Goal: Information Seeking & Learning: Learn about a topic

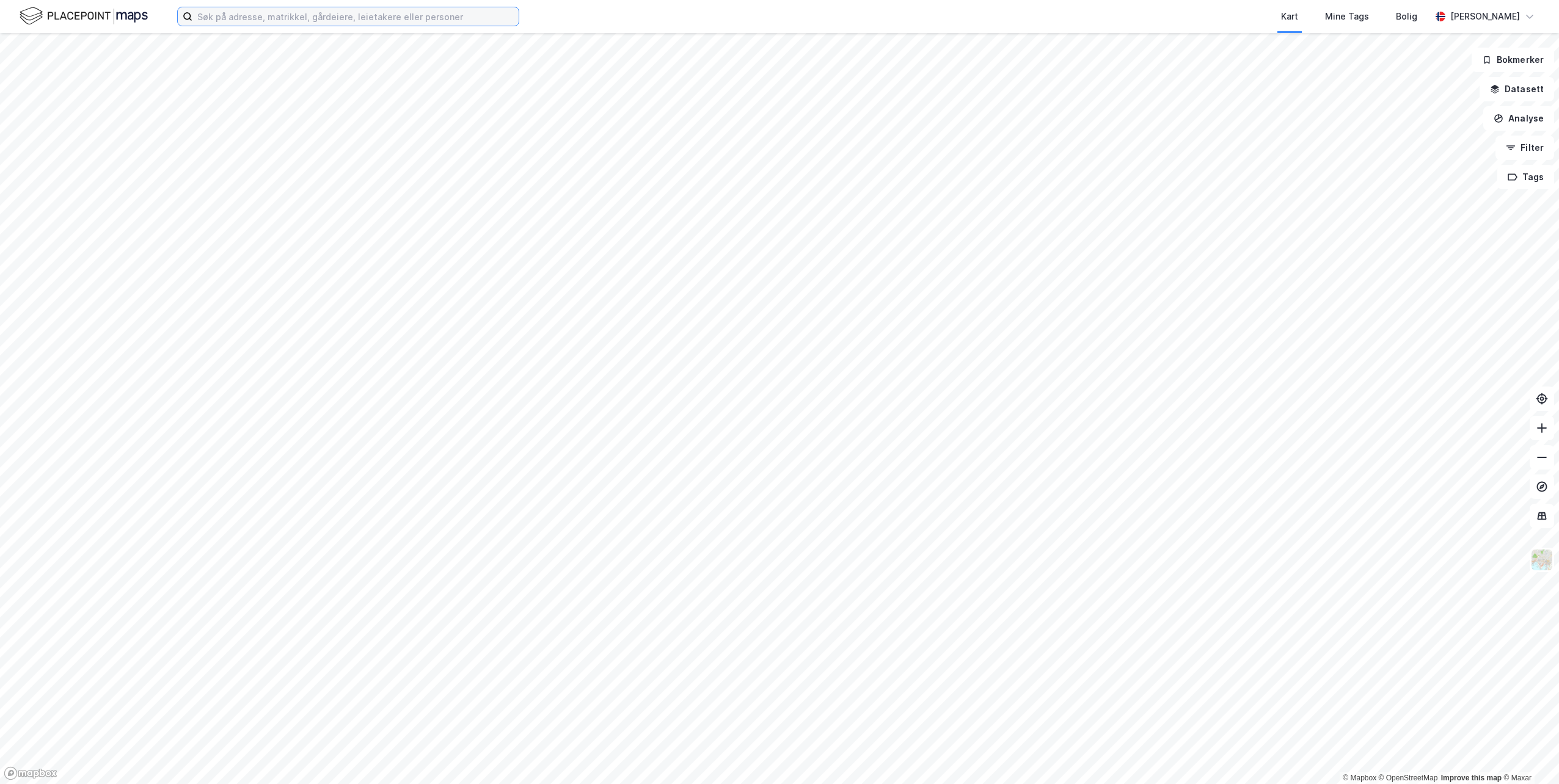
click at [354, 15] on input at bounding box center [355, 16] width 326 height 18
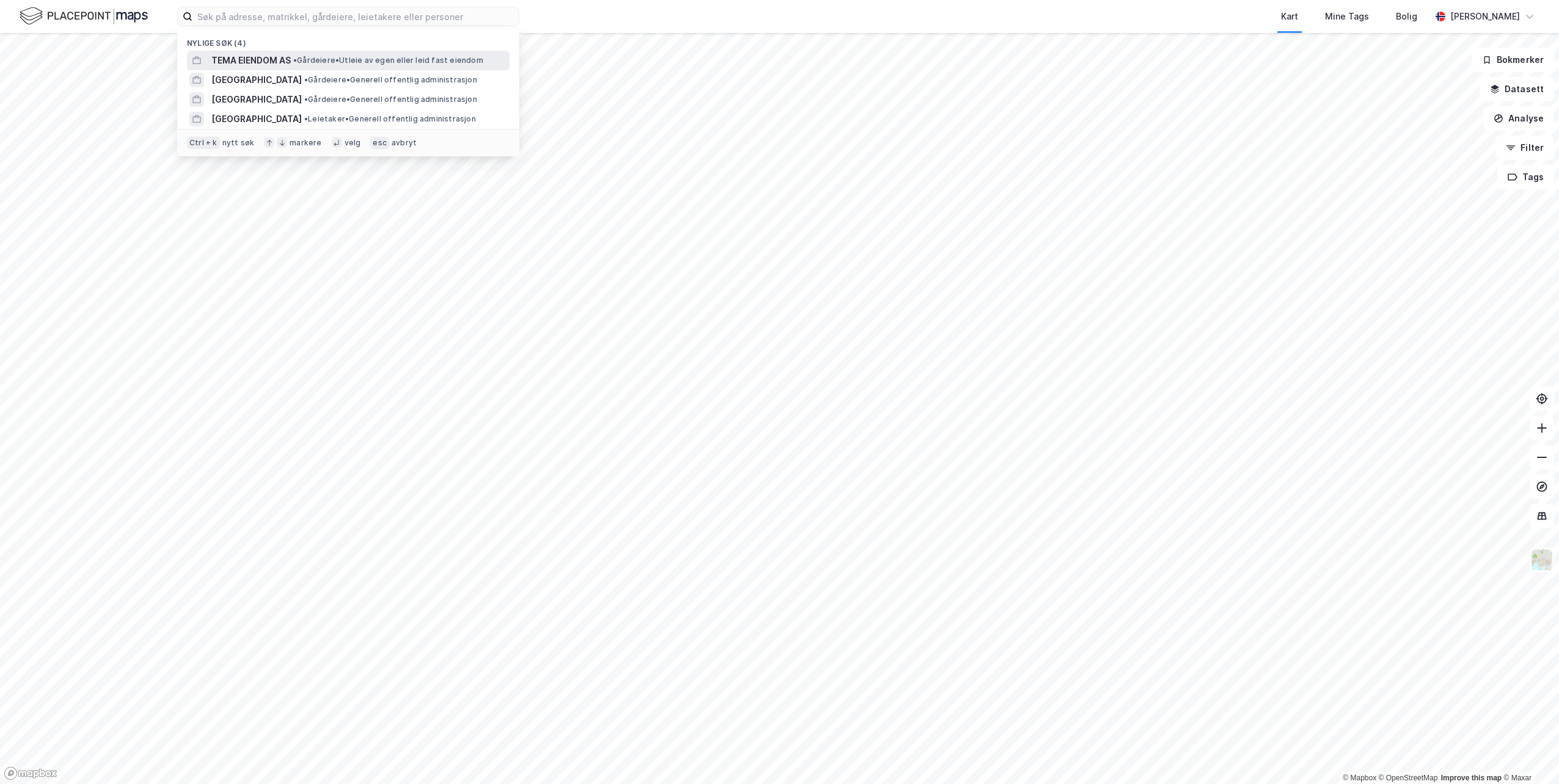
click at [250, 66] on span "TEMA EIENDOM AS" at bounding box center [251, 60] width 80 height 15
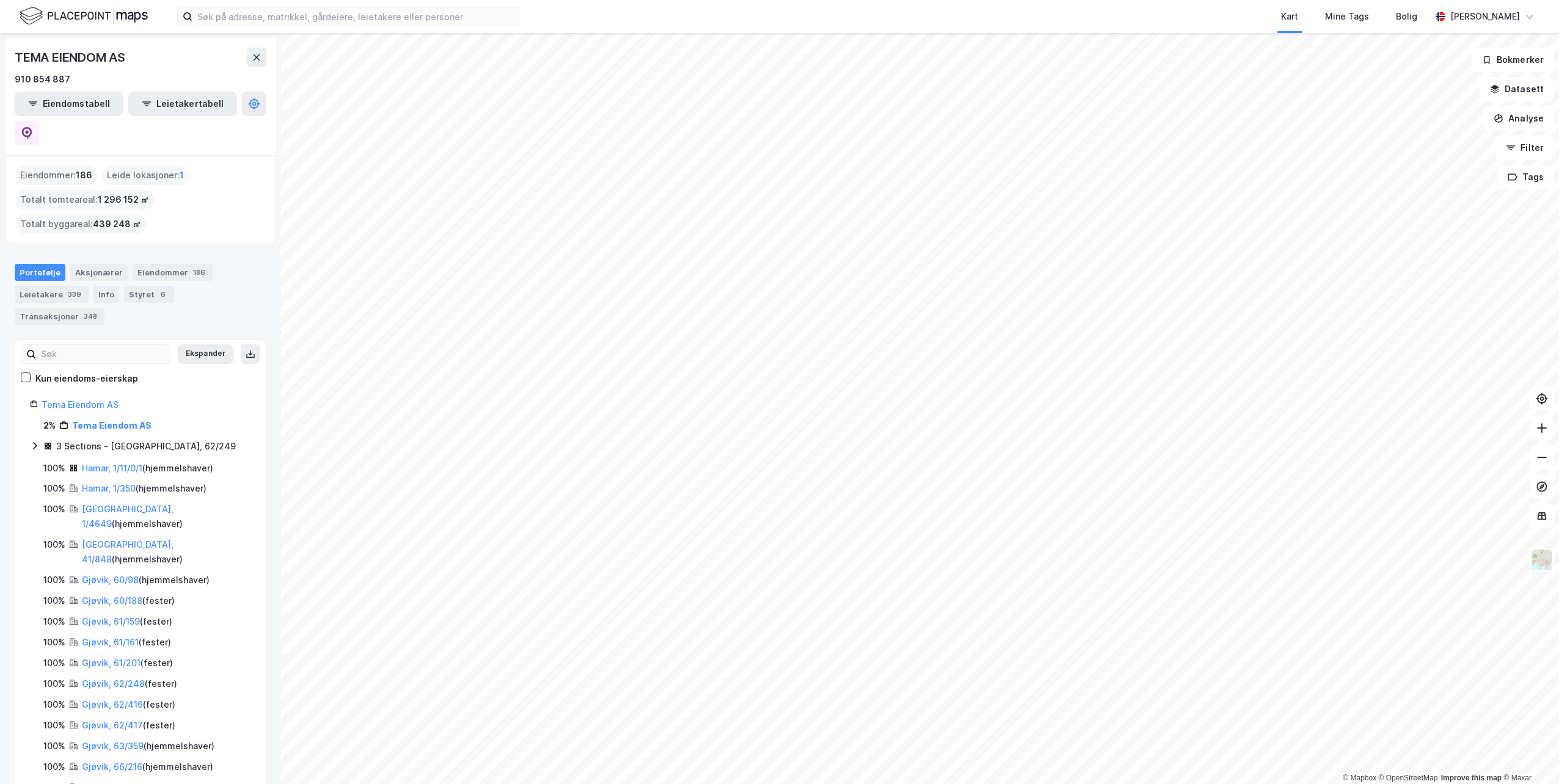
click at [15, 263] on div "Portefølje" at bounding box center [40, 272] width 50 height 17
click at [138, 263] on div "Eiendommer 186" at bounding box center [172, 272] width 80 height 17
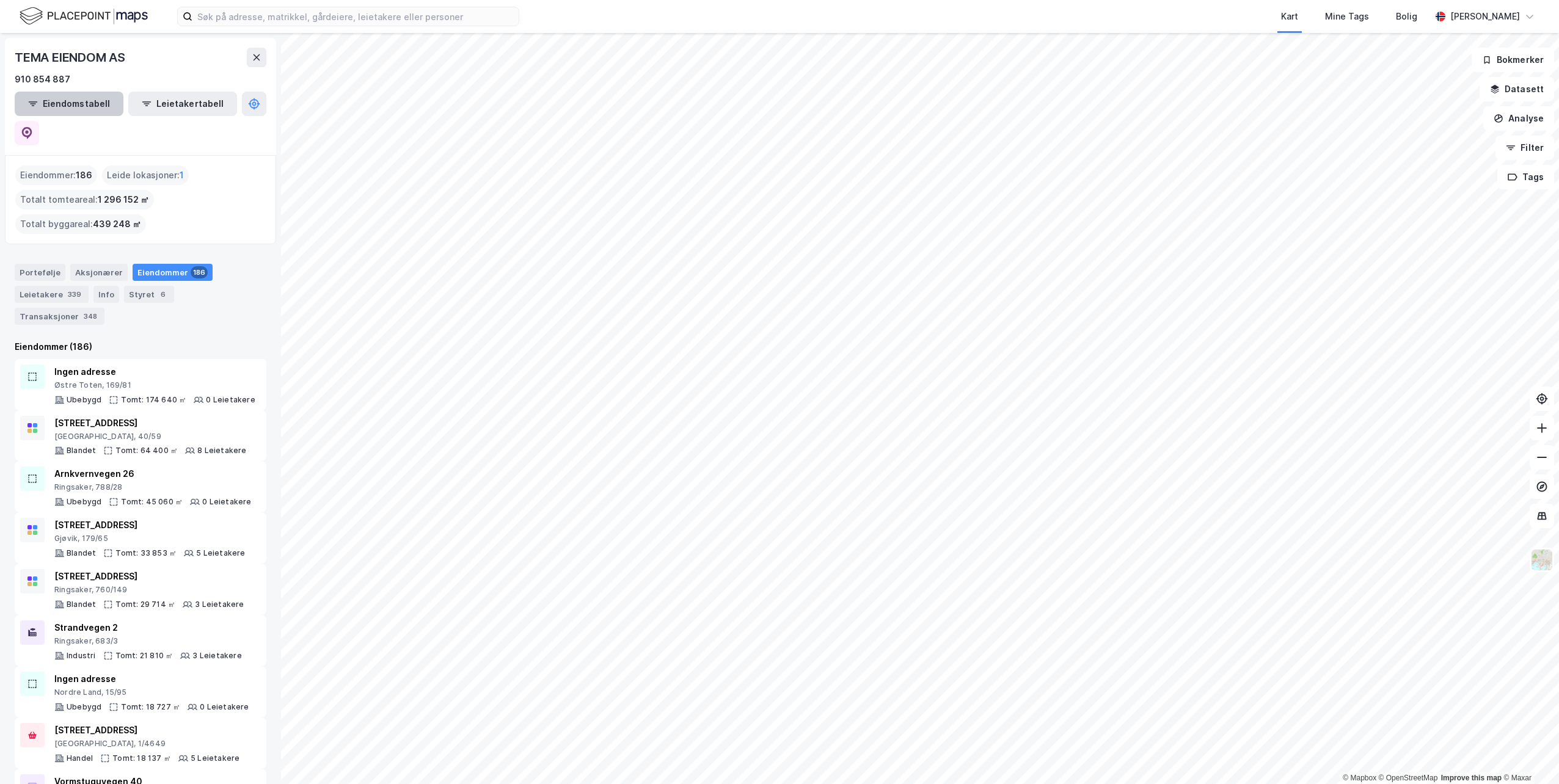
click at [52, 100] on button "Eiendomstabell" at bounding box center [68, 104] width 108 height 24
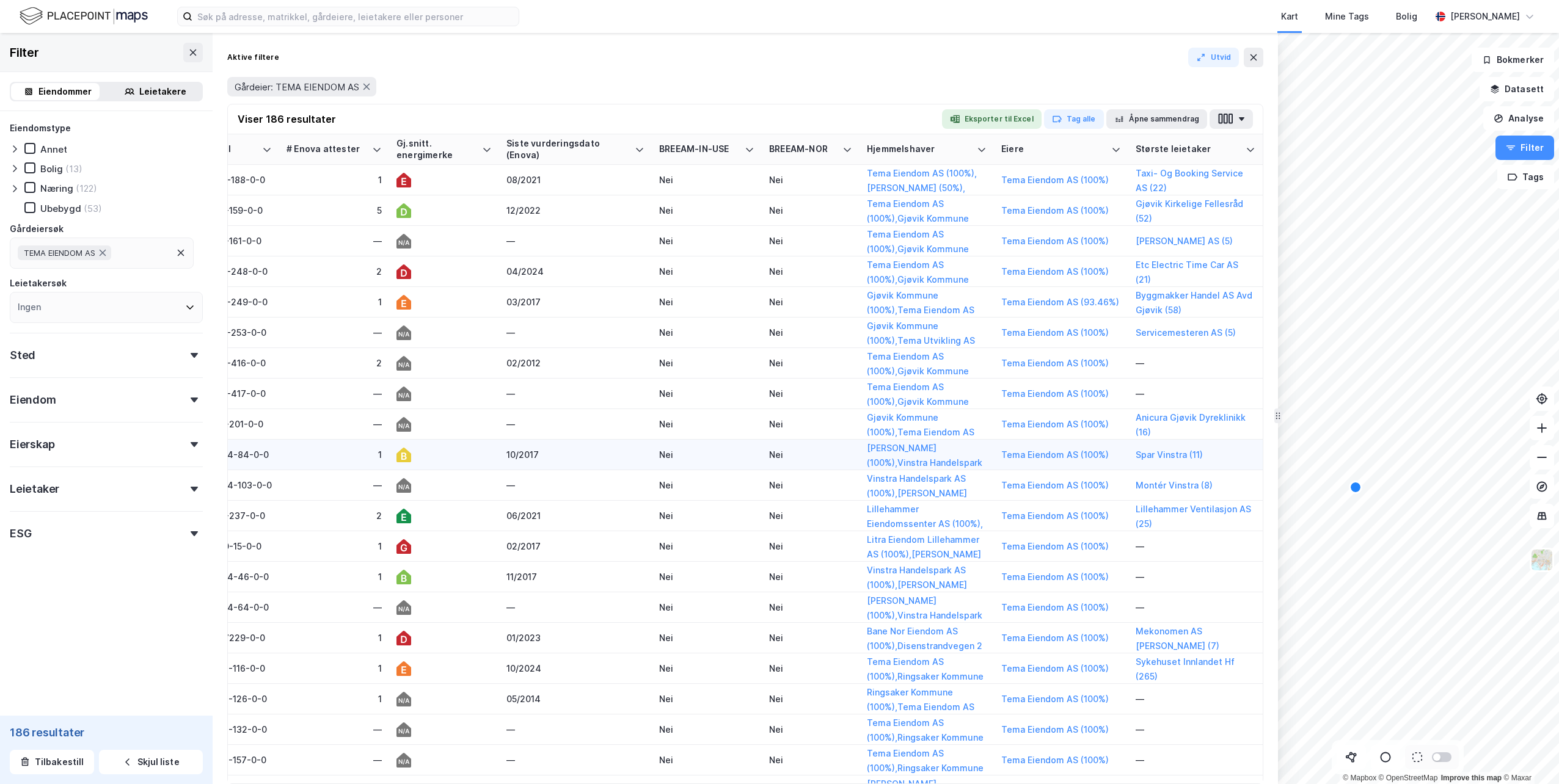
scroll to position [0, 1582]
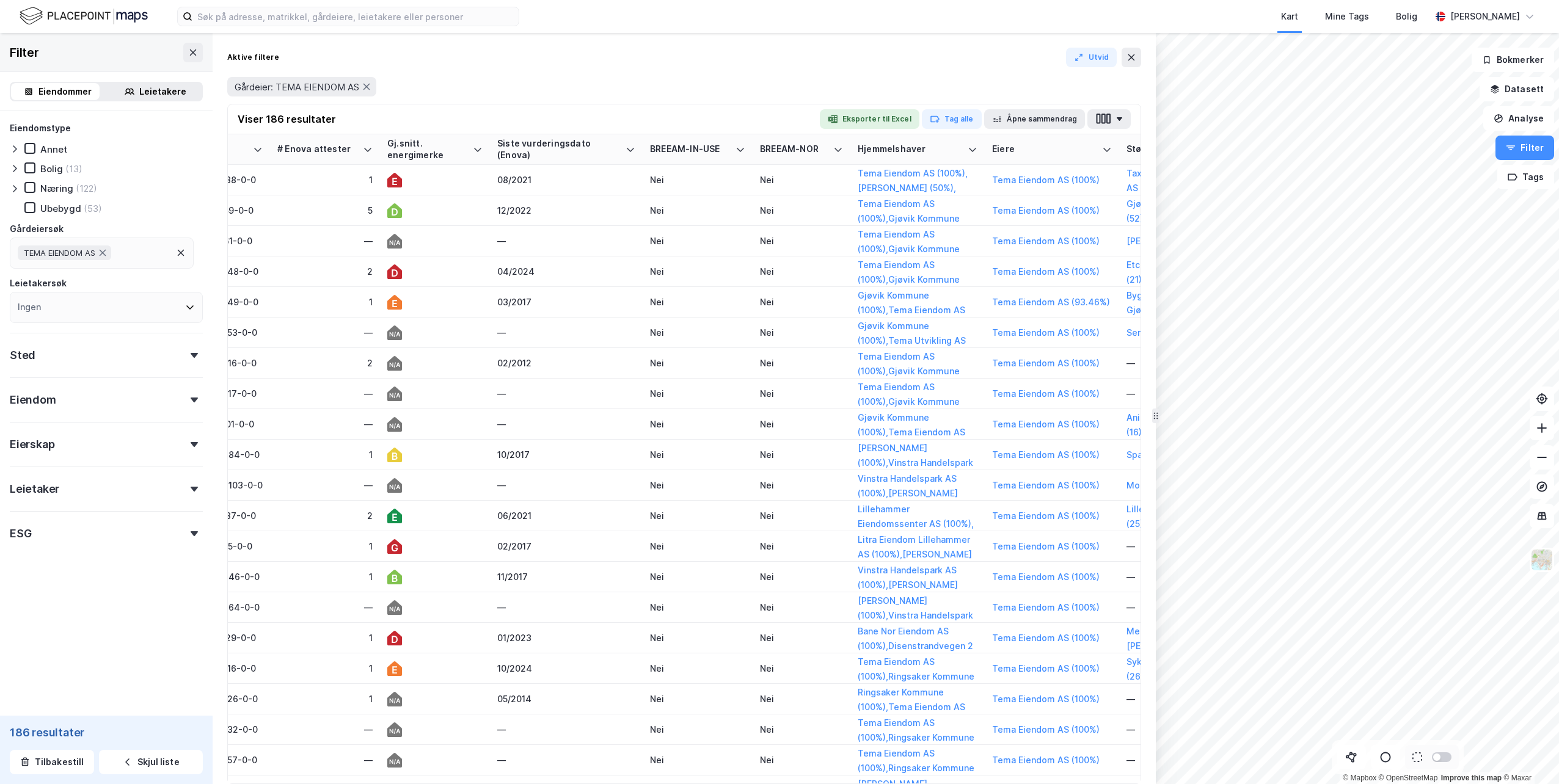
drag, startPoint x: 1276, startPoint y: 229, endPoint x: 1153, endPoint y: 233, distance: 123.1
click at [739, 145] on icon at bounding box center [740, 149] width 10 height 10
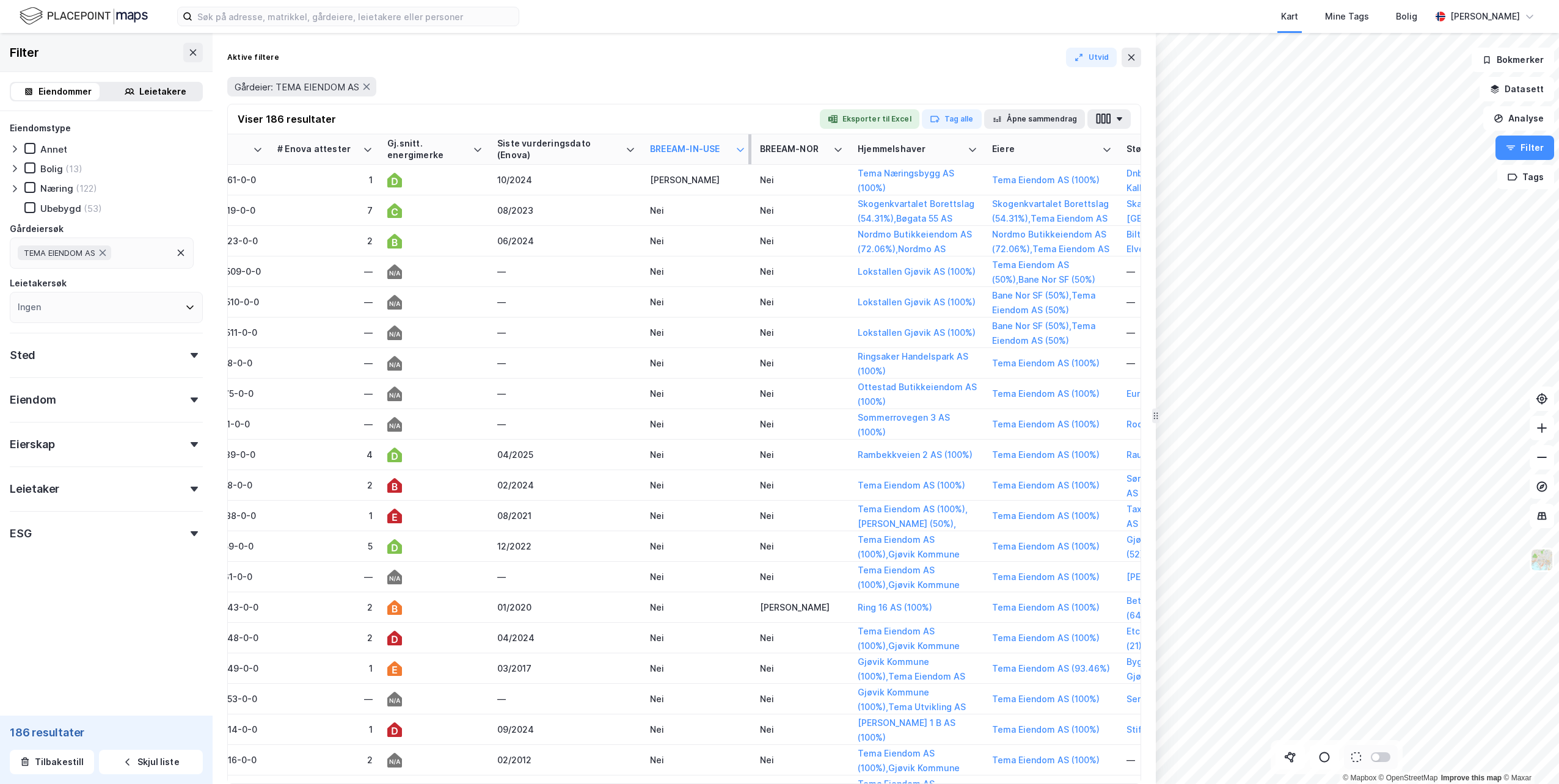
click at [739, 145] on icon at bounding box center [740, 149] width 10 height 10
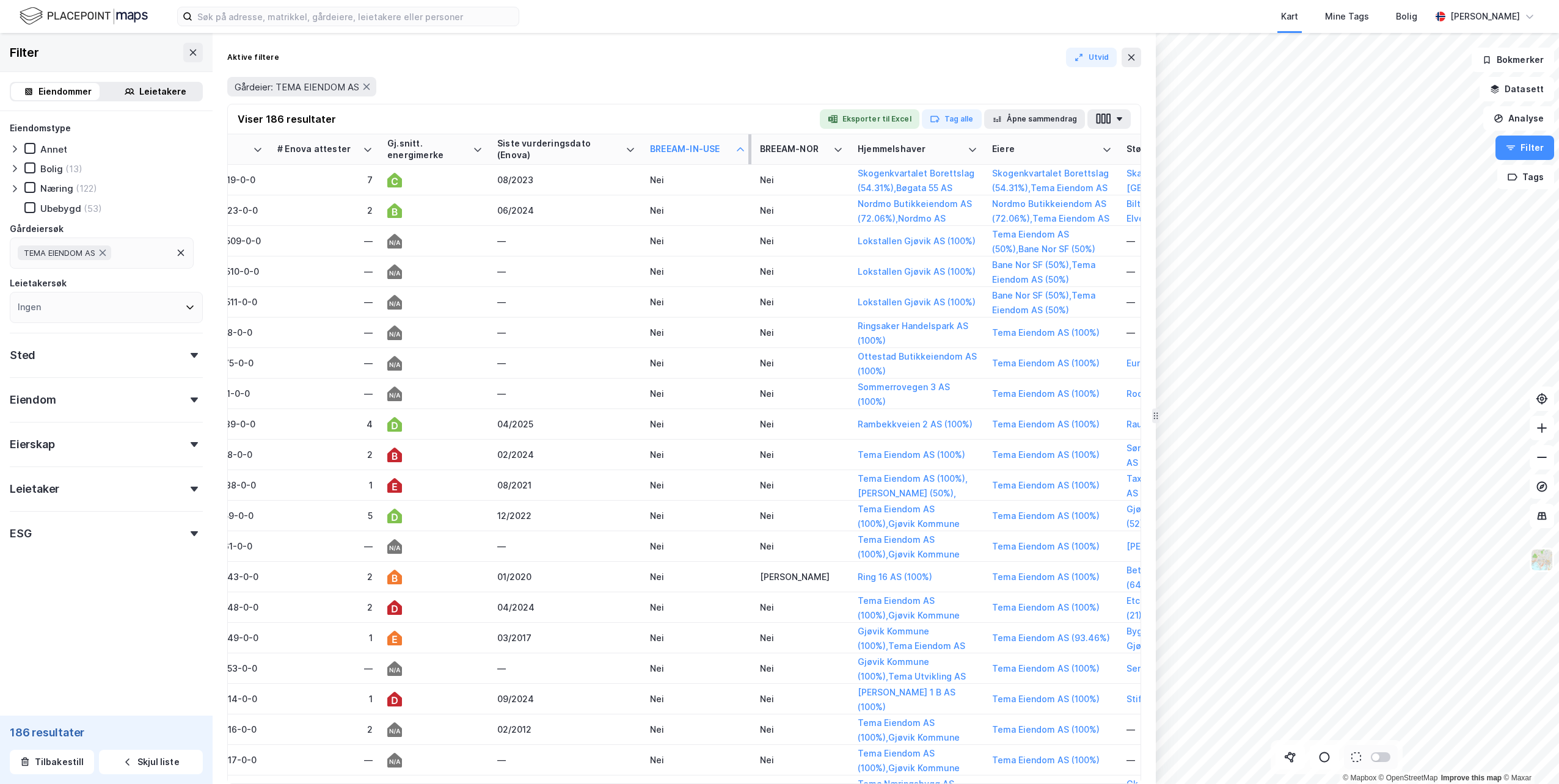
click at [739, 145] on icon at bounding box center [740, 149] width 10 height 10
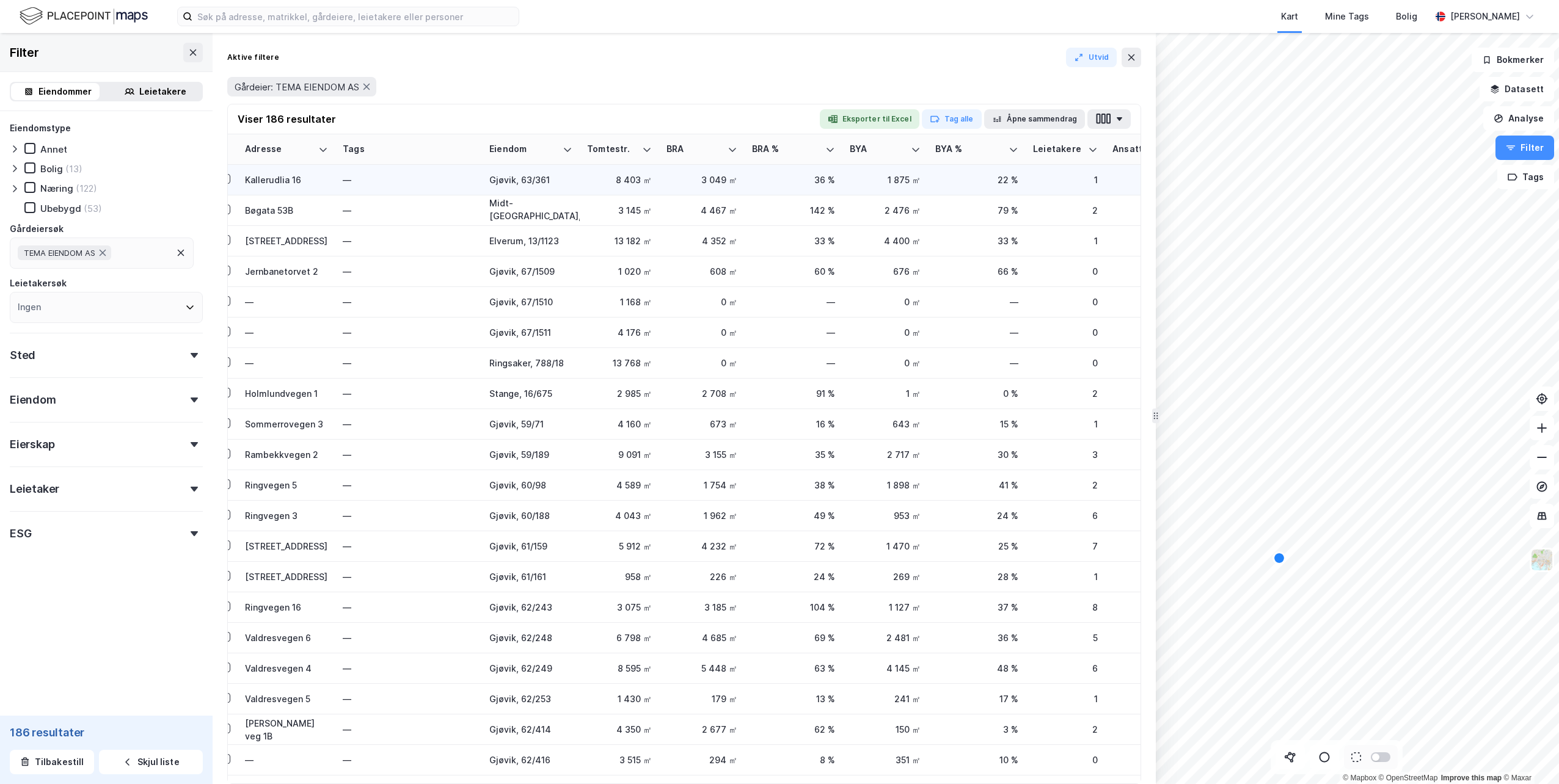
scroll to position [0, 0]
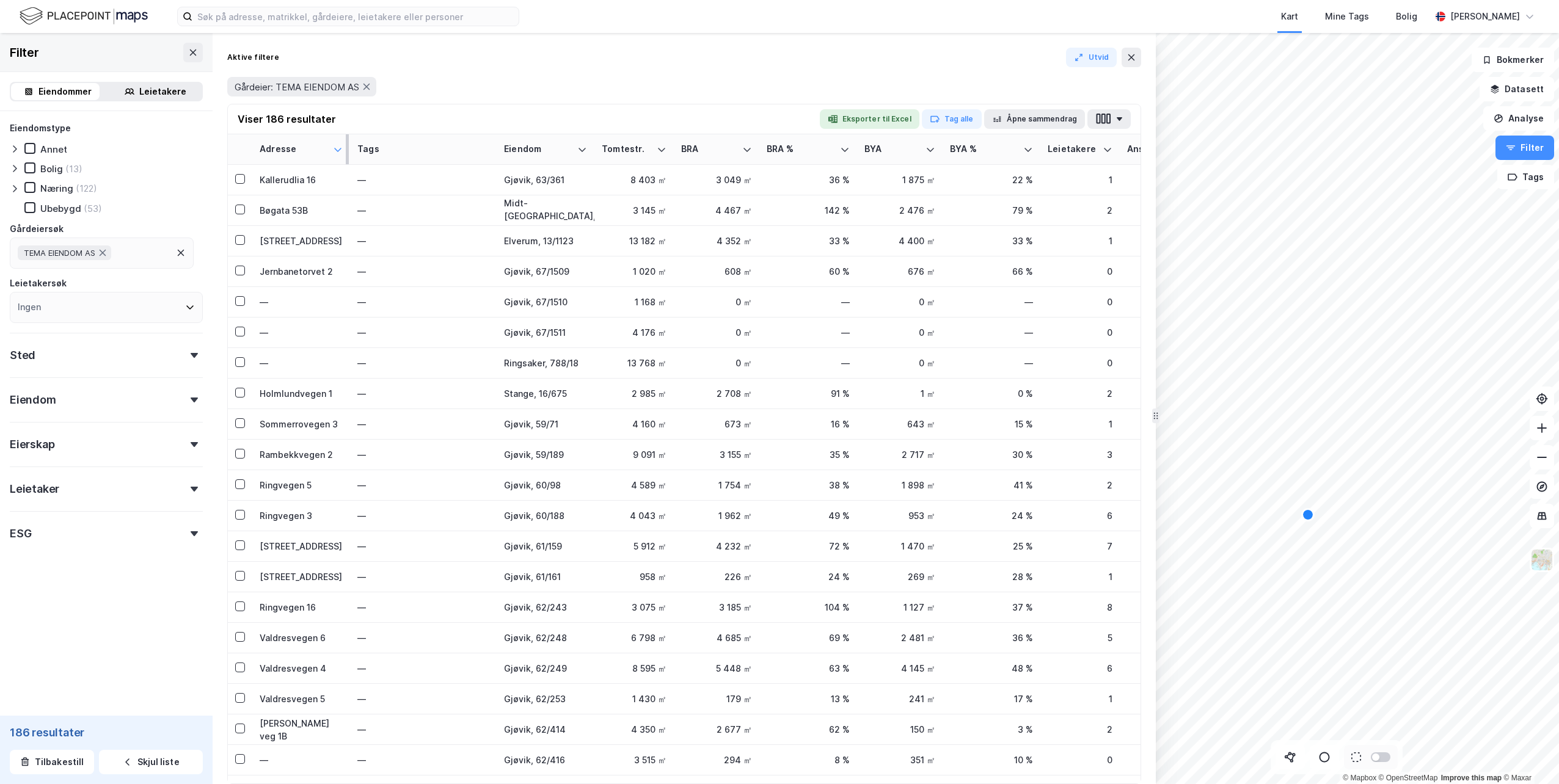
click at [335, 146] on icon at bounding box center [337, 149] width 10 height 10
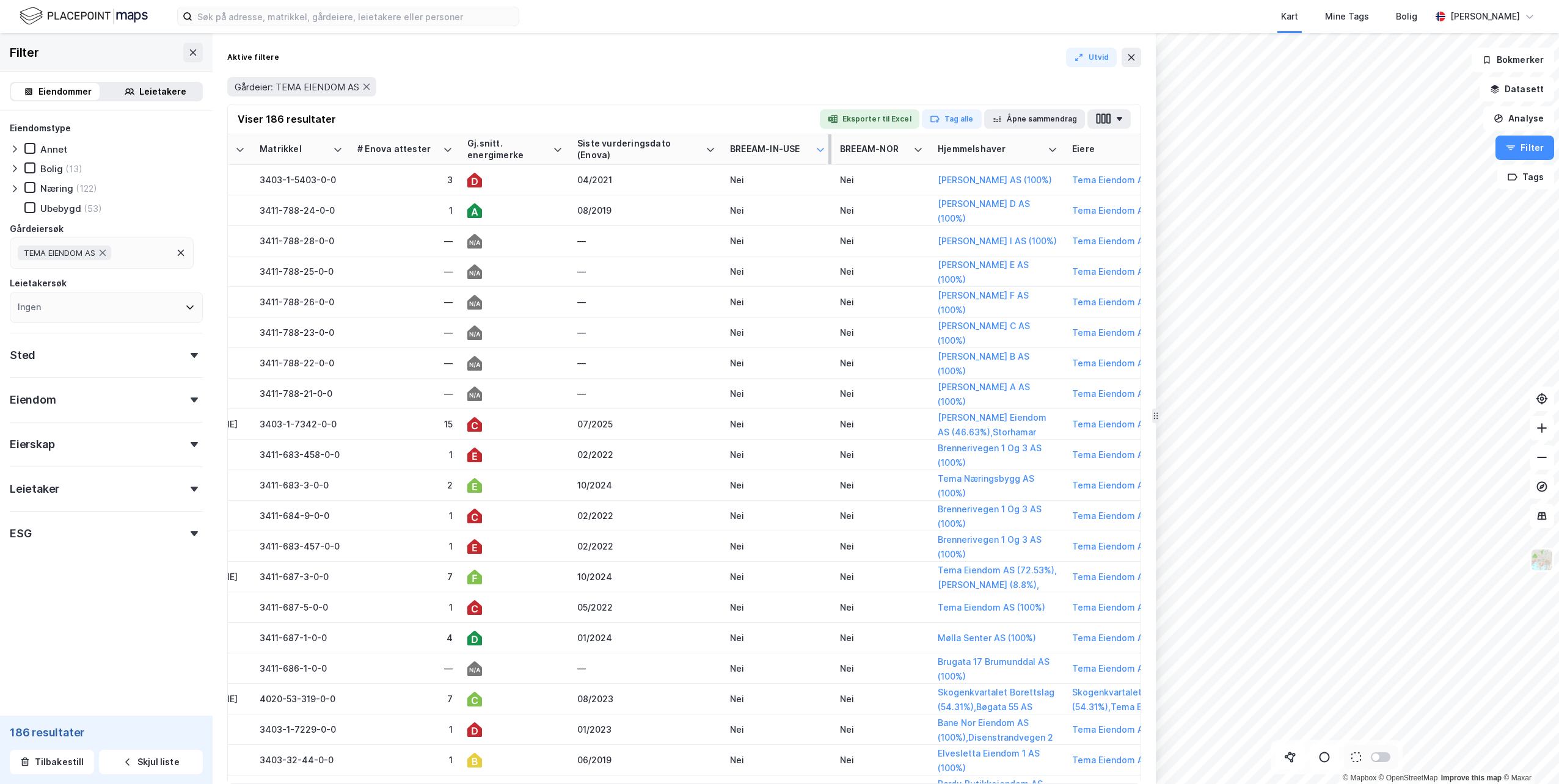
scroll to position [0, 1540]
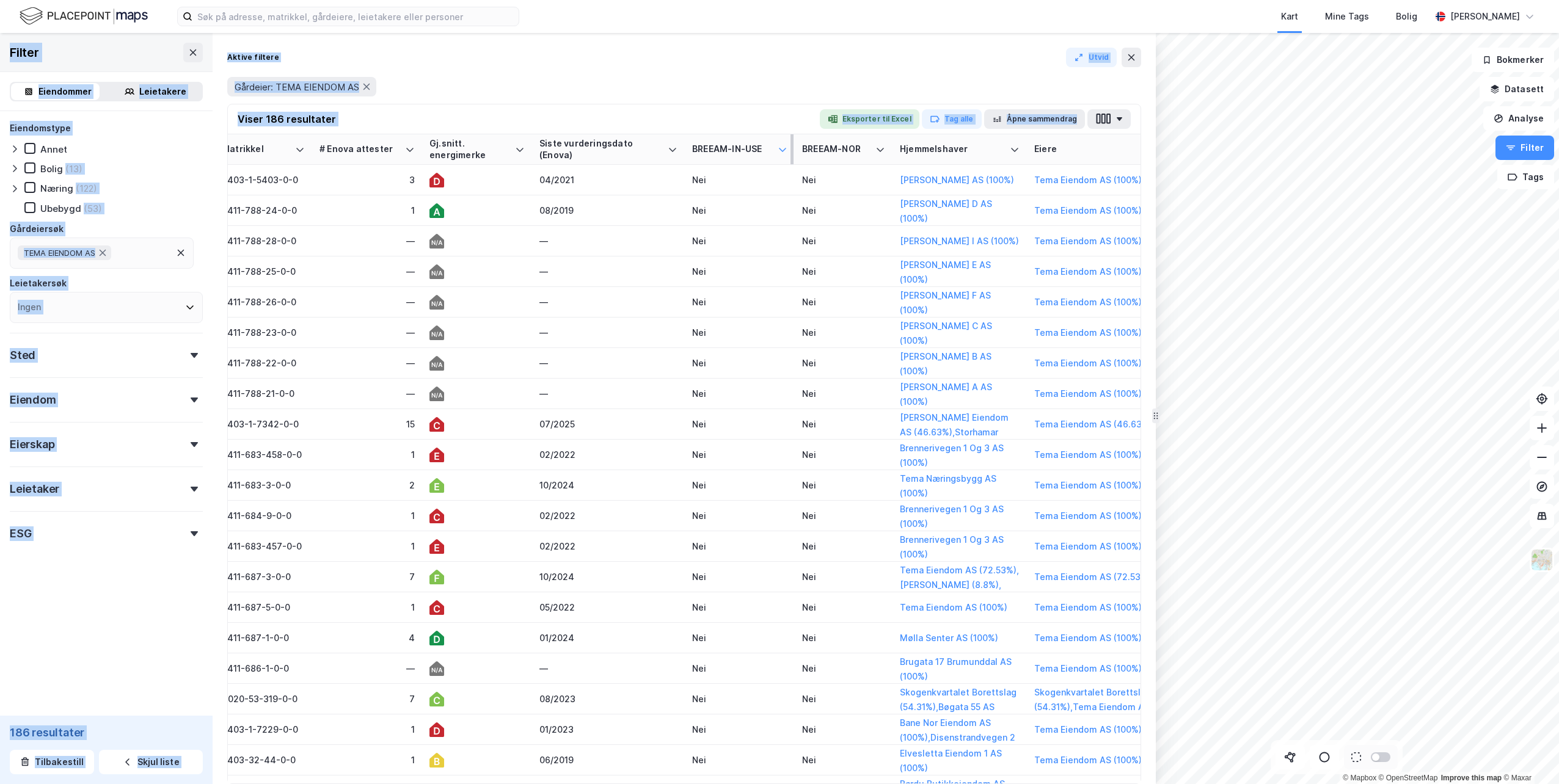
drag, startPoint x: 997, startPoint y: 783, endPoint x: 1024, endPoint y: 788, distance: 27.5
click at [1024, 783] on html "Kart Mine Tags Bolig [PERSON_NAME] © Mapbox © OpenStreetMap Improve this map © …" at bounding box center [779, 392] width 1559 height 784
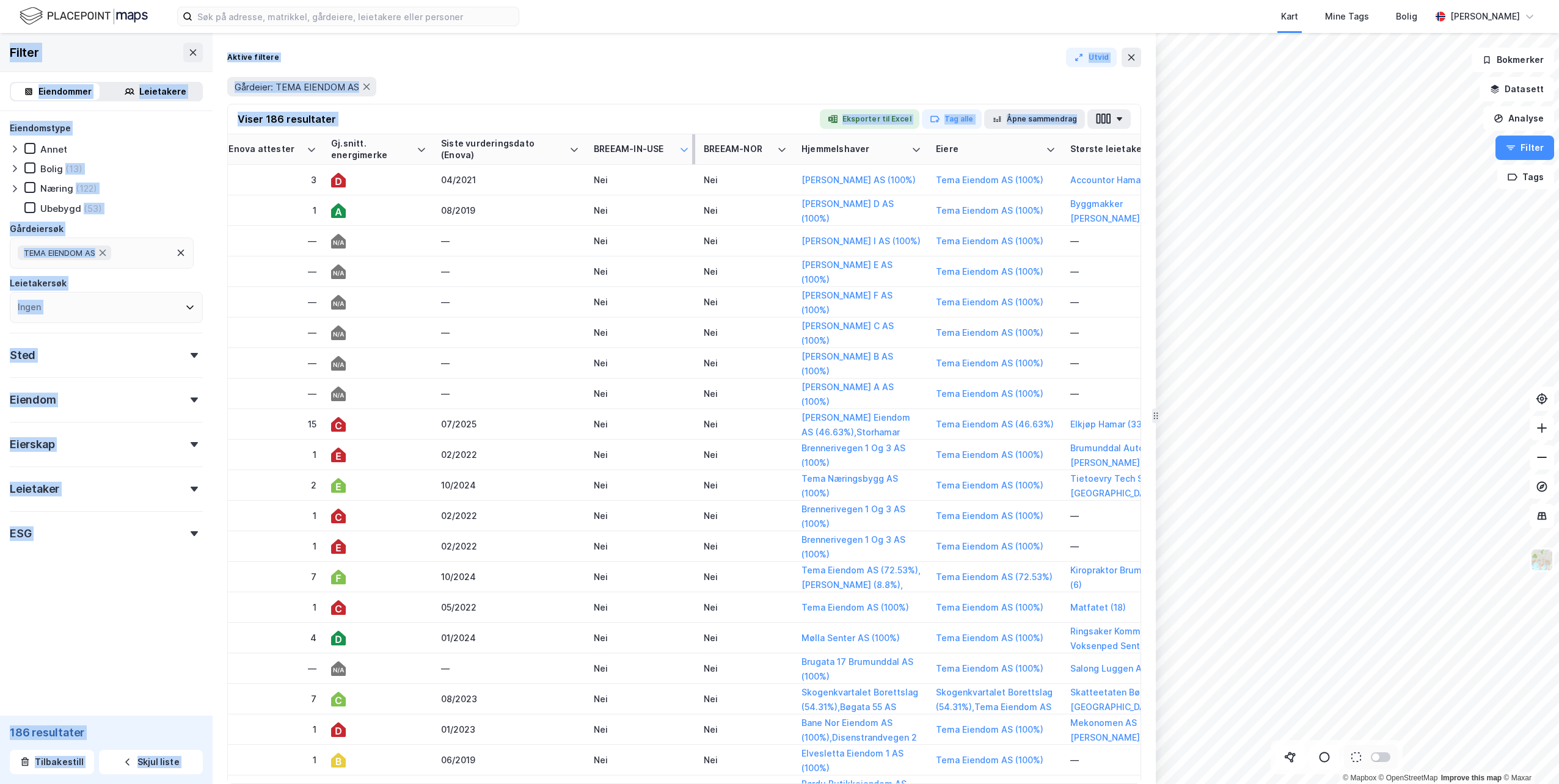
scroll to position [0, 1644]
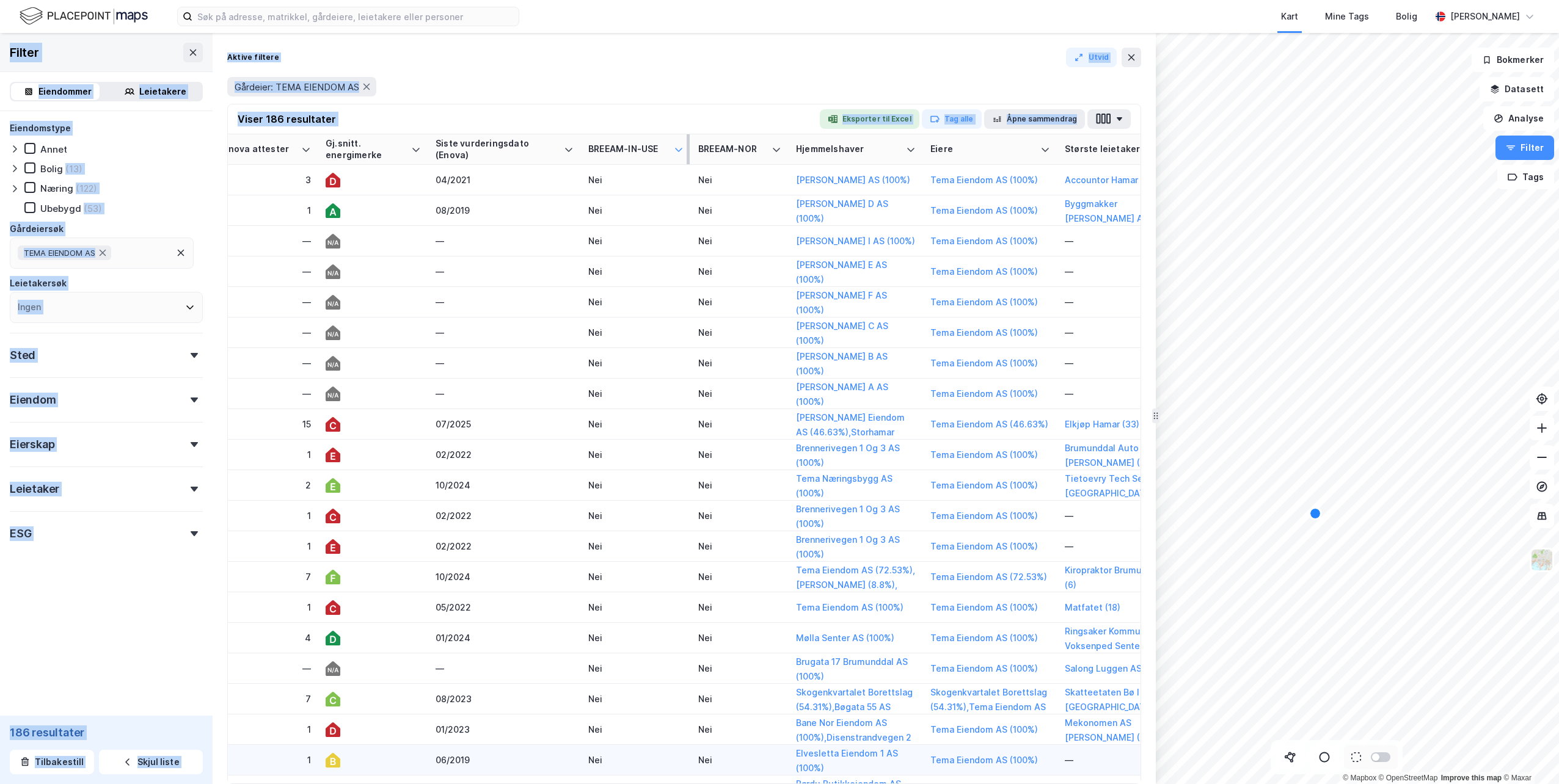
click at [1105, 768] on td "—" at bounding box center [1124, 760] width 134 height 30
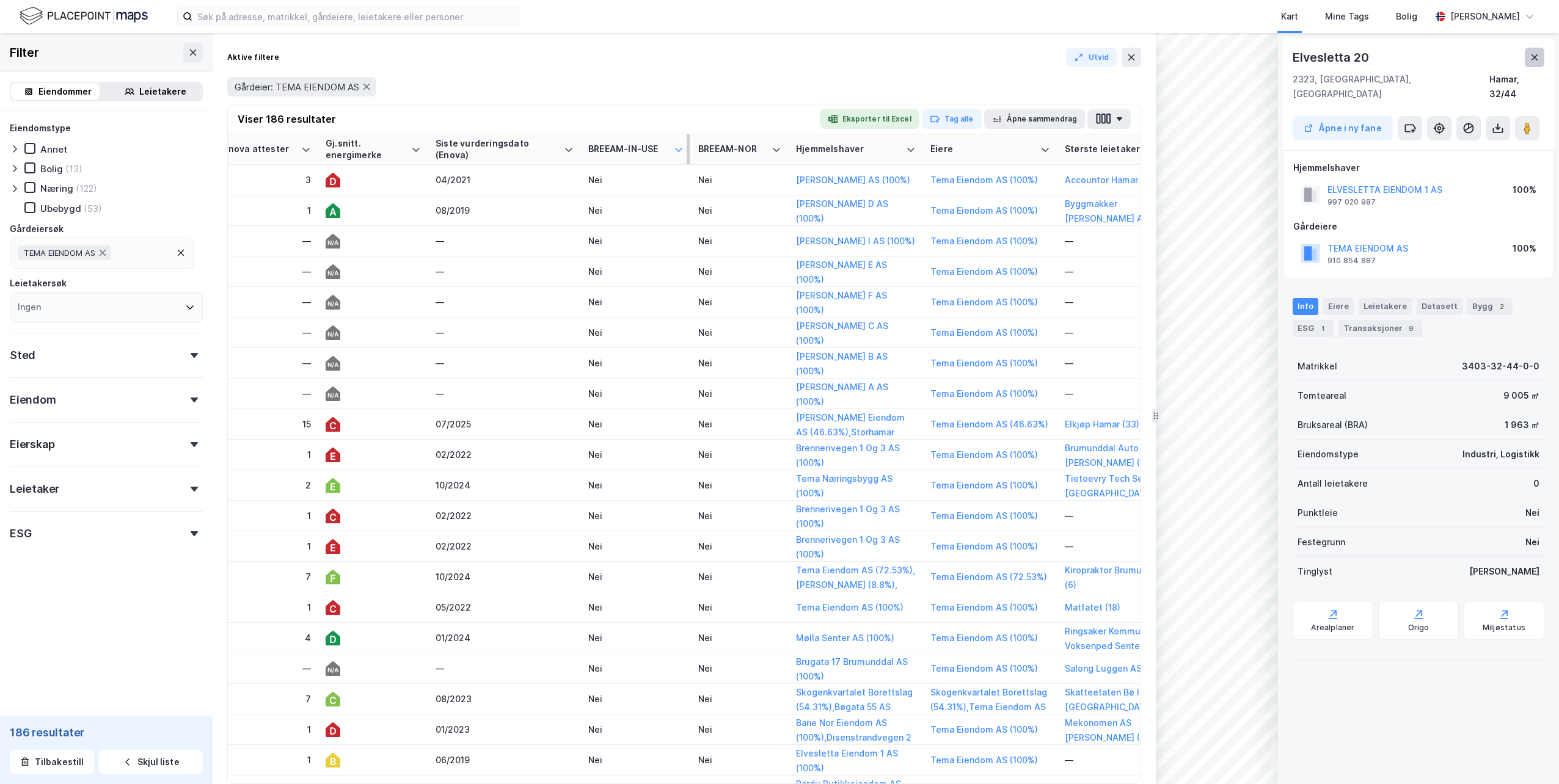
click at [1537, 57] on icon at bounding box center [1534, 57] width 10 height 10
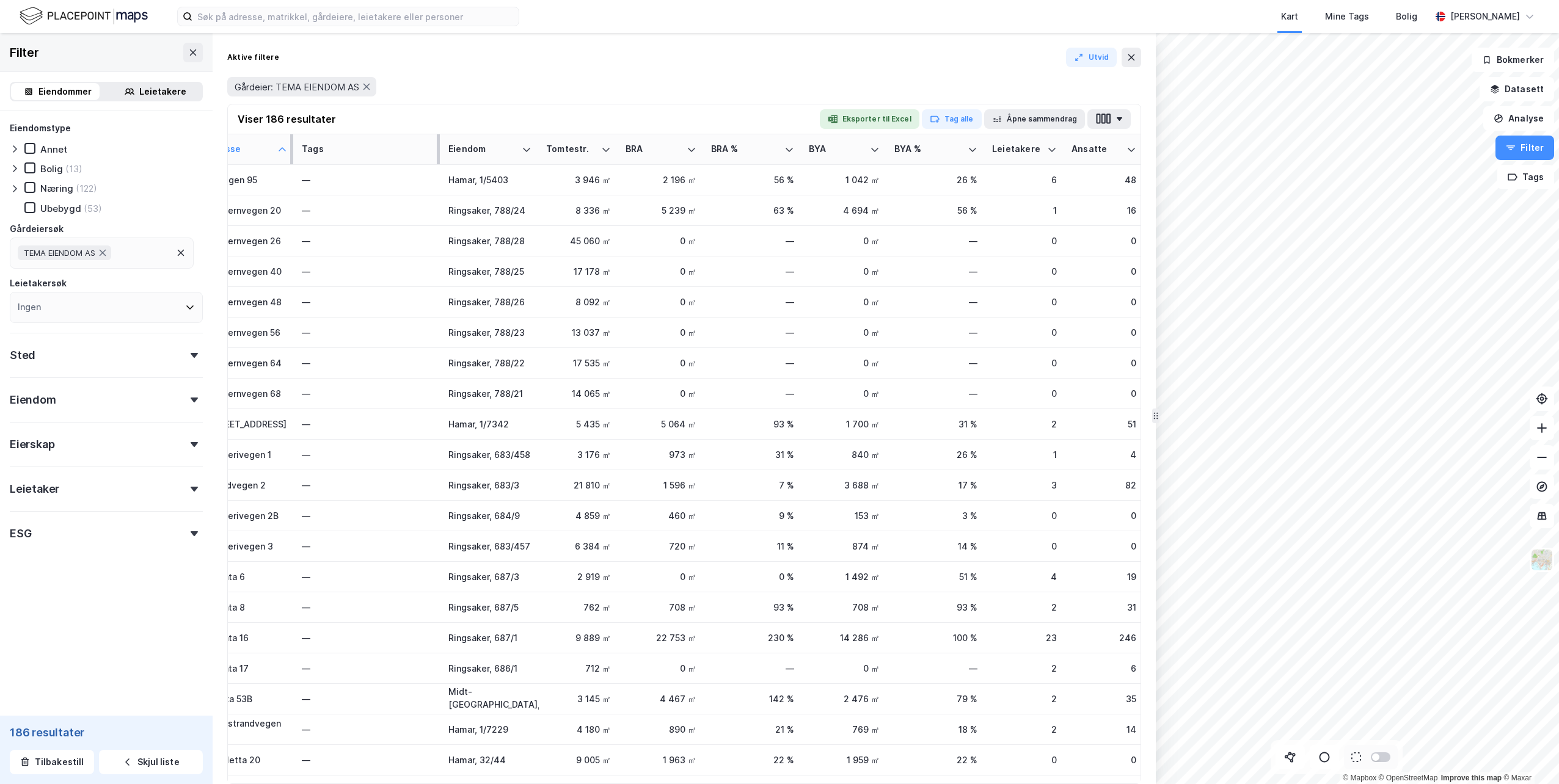
scroll to position [0, 0]
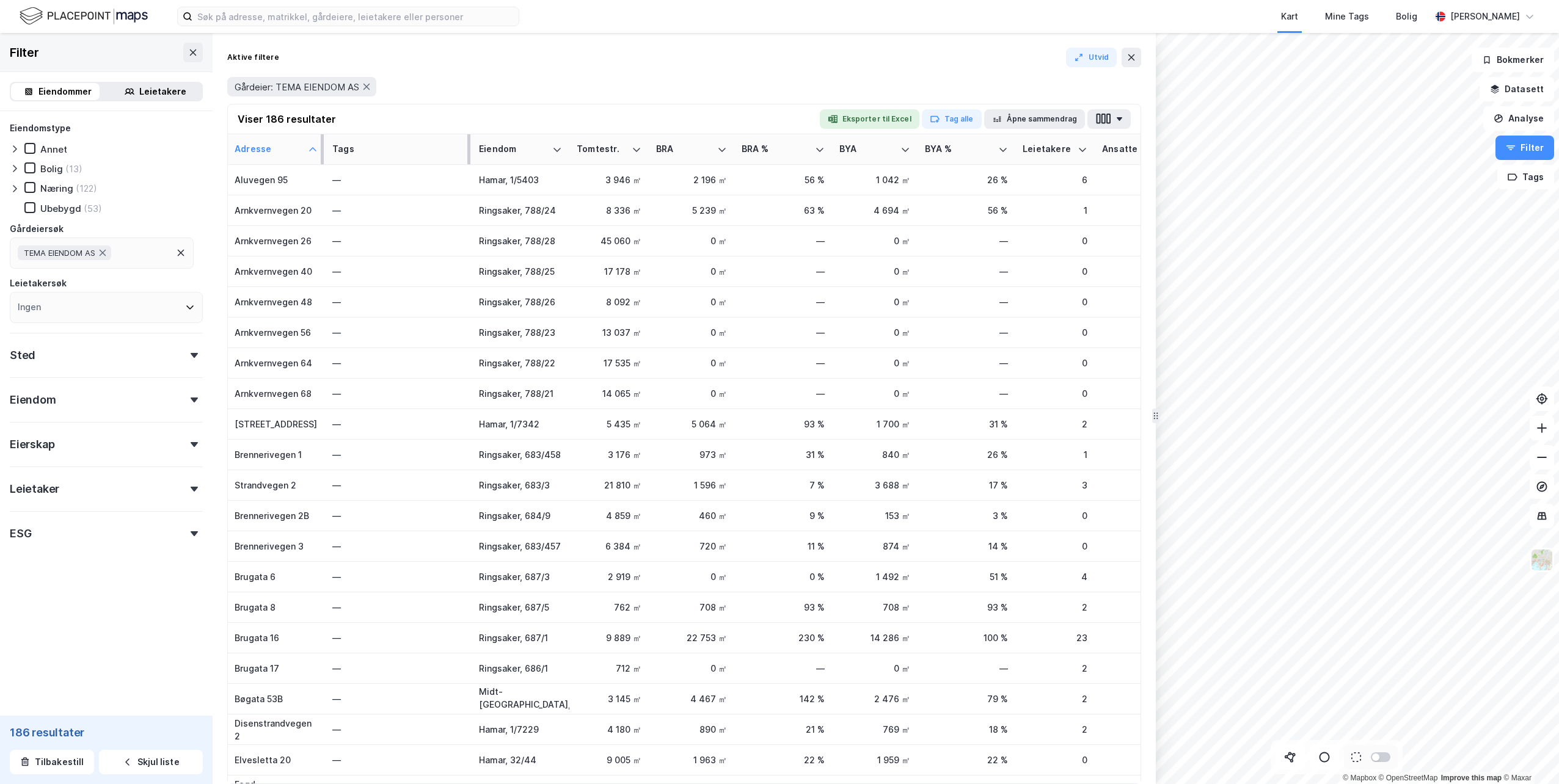
click at [377, 159] on th "Tags" at bounding box center [398, 149] width 146 height 30
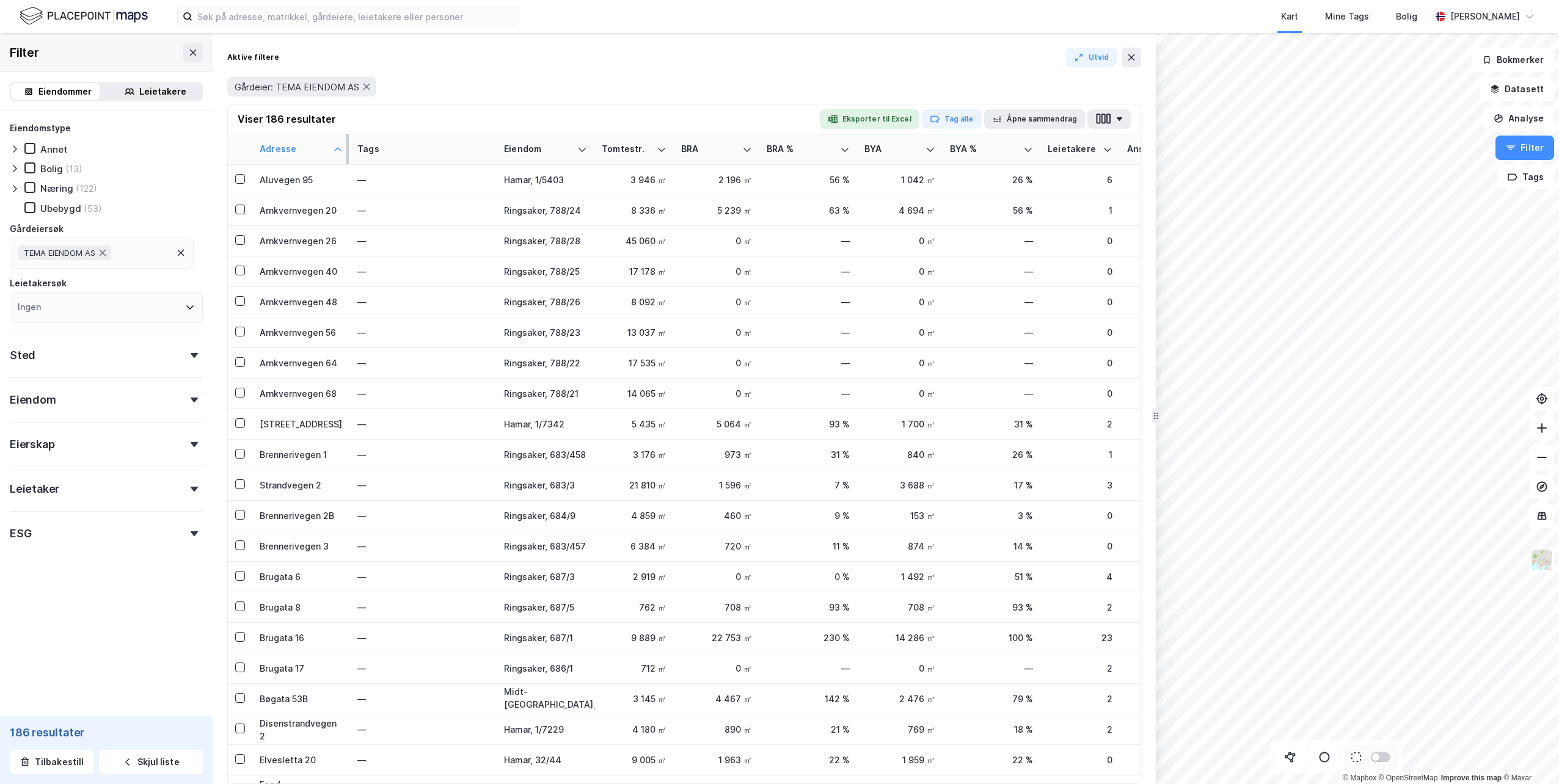
click at [723, 78] on div "Gårdeier: TEMA EIENDOM AS" at bounding box center [684, 87] width 913 height 20
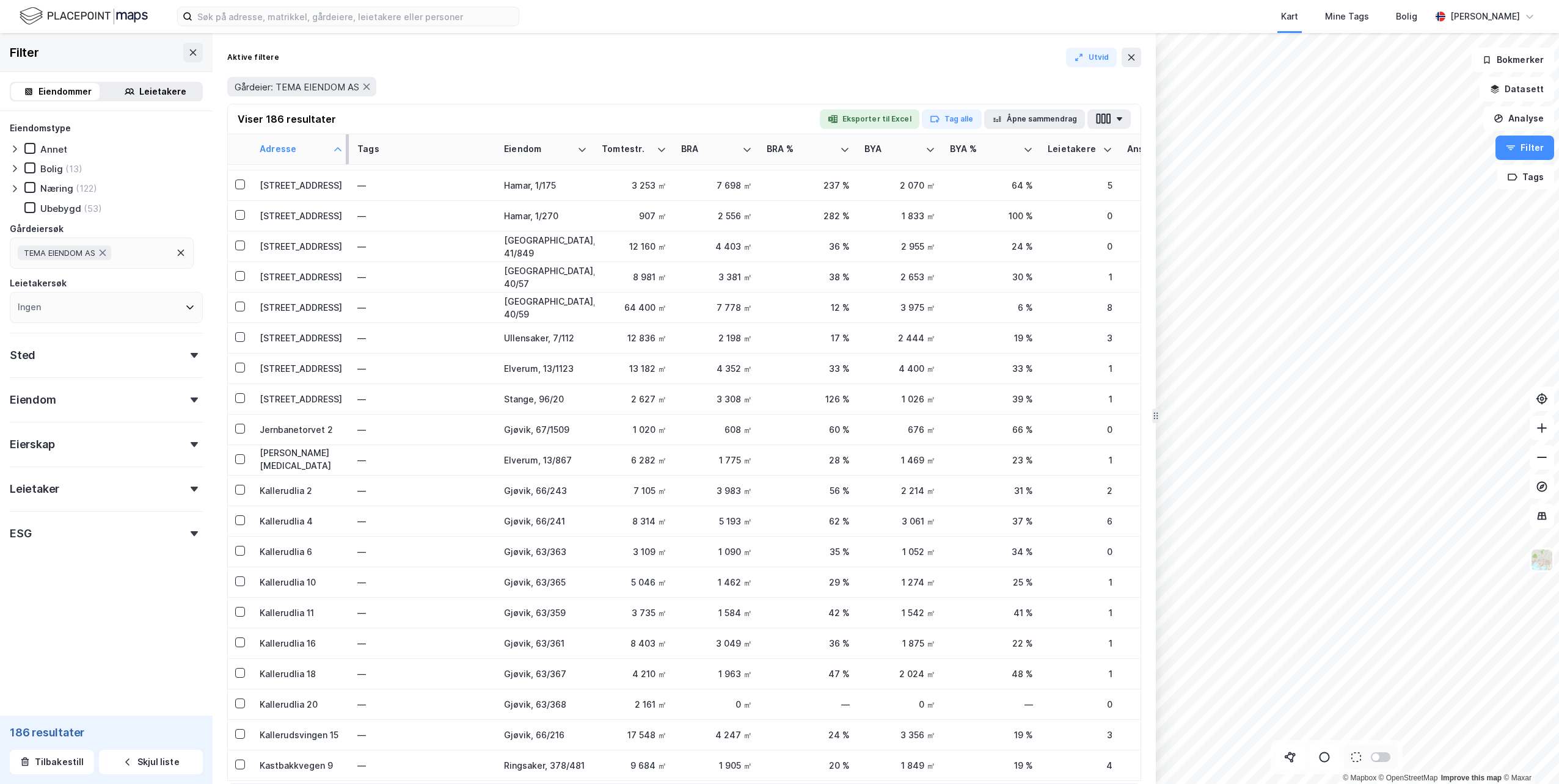
scroll to position [1088, 0]
